Goal: Information Seeking & Learning: Learn about a topic

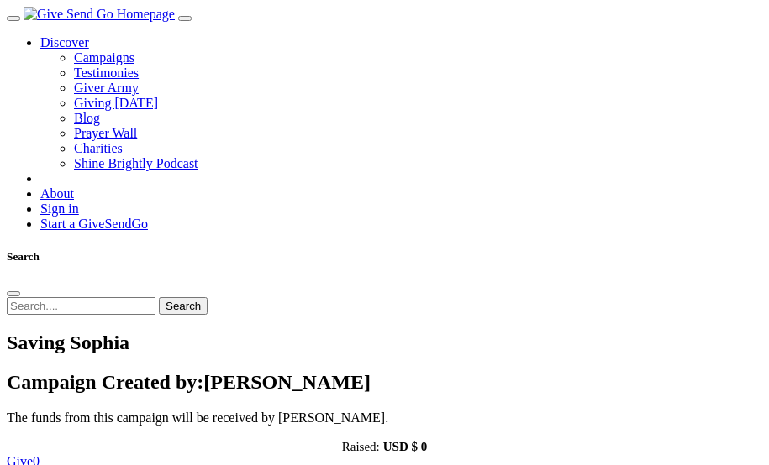
click at [71, 201] on link "About" at bounding box center [57, 194] width 34 height 14
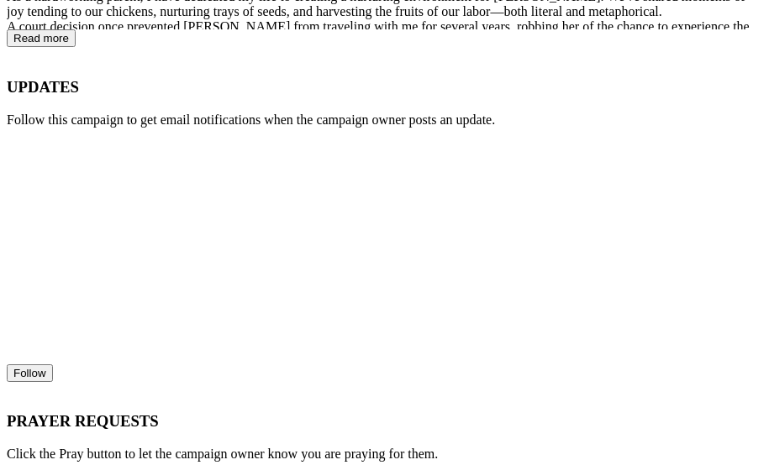
scroll to position [632, 0]
click at [76, 46] on button "Read more" at bounding box center [41, 38] width 69 height 18
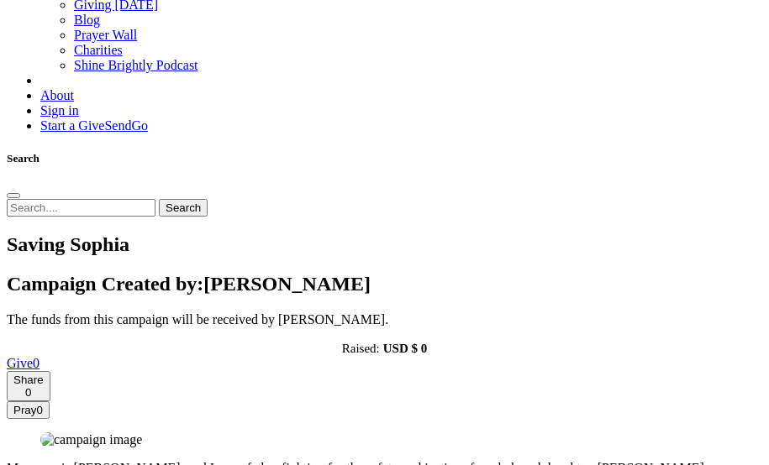
scroll to position [0, 0]
